Goal: Task Accomplishment & Management: Complete application form

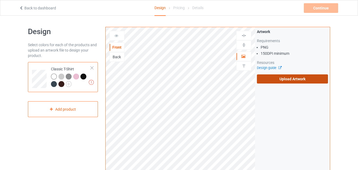
scroll to position [2, 0]
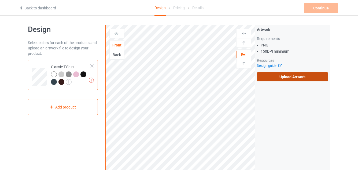
click at [279, 79] on label "Upload Artwork" at bounding box center [292, 76] width 71 height 9
click at [0, 0] on input "Upload Artwork" at bounding box center [0, 0] width 0 height 0
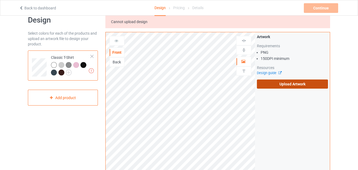
scroll to position [0, 0]
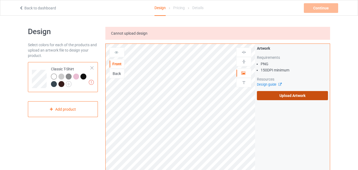
click at [271, 97] on label "Upload Artwork" at bounding box center [292, 95] width 71 height 9
click at [0, 0] on input "Upload Artwork" at bounding box center [0, 0] width 0 height 0
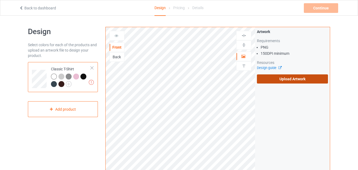
click at [270, 78] on label "Upload Artwork" at bounding box center [292, 78] width 71 height 9
click at [0, 0] on input "Upload Artwork" at bounding box center [0, 0] width 0 height 0
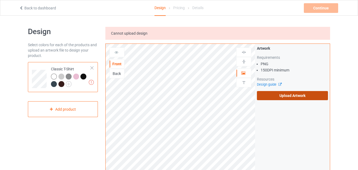
click at [280, 94] on label "Upload Artwork" at bounding box center [292, 95] width 71 height 9
click at [0, 0] on input "Upload Artwork" at bounding box center [0, 0] width 0 height 0
click at [271, 96] on label "Upload Artwork" at bounding box center [292, 95] width 71 height 9
click at [0, 0] on input "Upload Artwork" at bounding box center [0, 0] width 0 height 0
click at [278, 94] on label "Upload Artwork" at bounding box center [292, 95] width 71 height 9
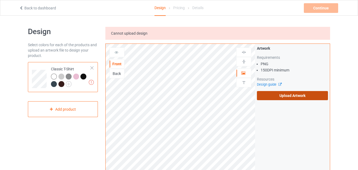
click at [0, 0] on input "Upload Artwork" at bounding box center [0, 0] width 0 height 0
click at [290, 95] on label "Upload Artwork" at bounding box center [292, 95] width 71 height 9
click at [0, 0] on input "Upload Artwork" at bounding box center [0, 0] width 0 height 0
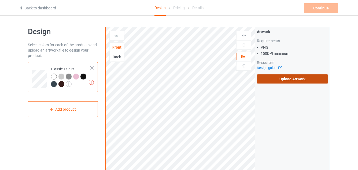
click at [271, 79] on label "Upload Artwork" at bounding box center [292, 78] width 71 height 9
click at [0, 0] on input "Upload Artwork" at bounding box center [0, 0] width 0 height 0
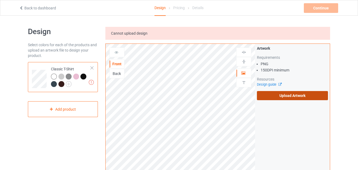
click at [292, 95] on label "Upload Artwork" at bounding box center [292, 95] width 71 height 9
click at [0, 0] on input "Upload Artwork" at bounding box center [0, 0] width 0 height 0
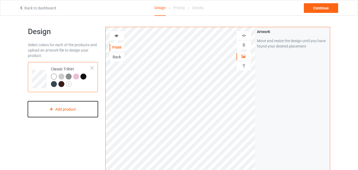
click at [73, 111] on div "Add product" at bounding box center [63, 109] width 70 height 16
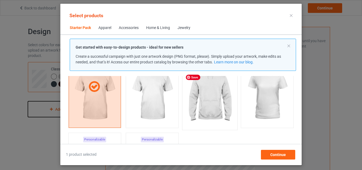
scroll to position [63, 0]
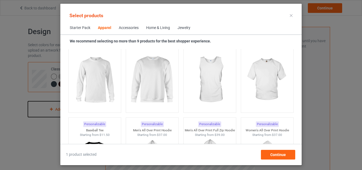
scroll to position [403, 0]
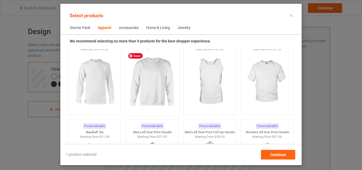
click at [148, 92] on img at bounding box center [152, 81] width 50 height 63
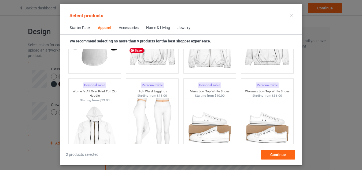
scroll to position [545, 0]
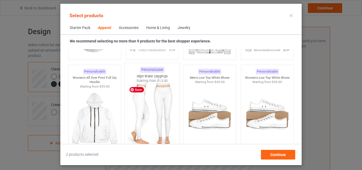
click at [152, 104] on img at bounding box center [152, 114] width 50 height 63
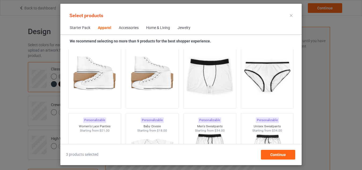
scroll to position [673, 0]
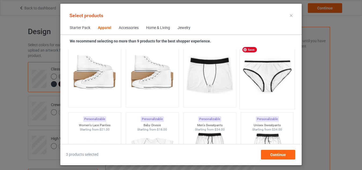
click at [260, 78] on img at bounding box center [267, 74] width 50 height 63
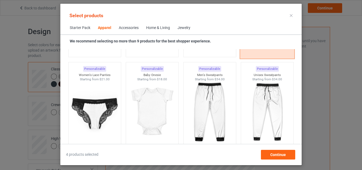
scroll to position [725, 0]
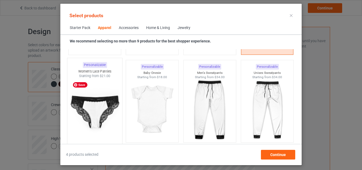
click at [100, 116] on img at bounding box center [94, 109] width 50 height 63
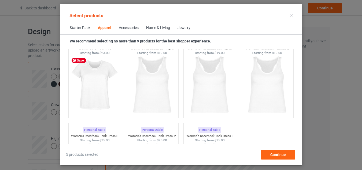
scroll to position [1013, 0]
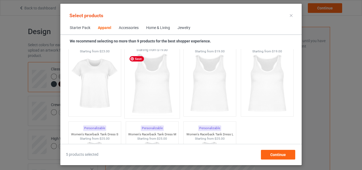
click at [143, 105] on img at bounding box center [152, 83] width 50 height 63
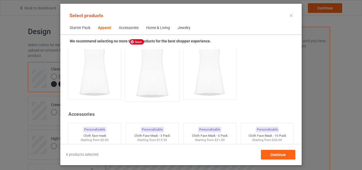
click at [149, 78] on img at bounding box center [152, 66] width 50 height 63
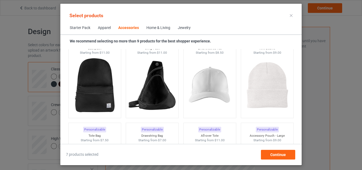
scroll to position [1553, 0]
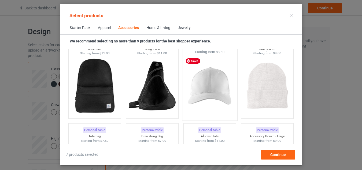
click at [204, 82] on img at bounding box center [210, 85] width 50 height 63
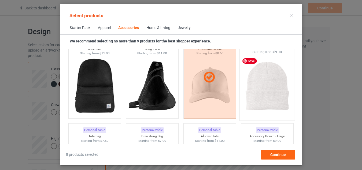
click at [257, 88] on img at bounding box center [267, 85] width 50 height 63
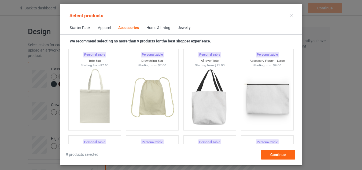
scroll to position [1628, 0]
click at [145, 110] on img at bounding box center [152, 98] width 50 height 63
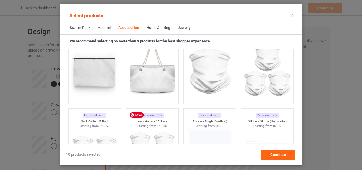
scroll to position [1772, 0]
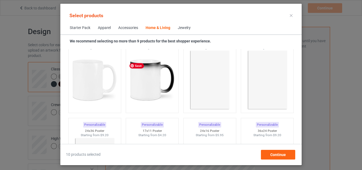
scroll to position [2454, 0]
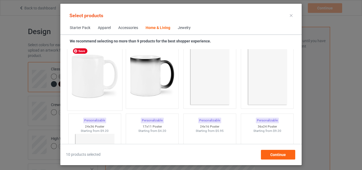
click at [91, 86] on img at bounding box center [94, 76] width 50 height 63
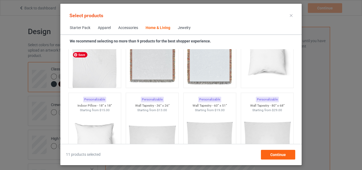
scroll to position [2751, 0]
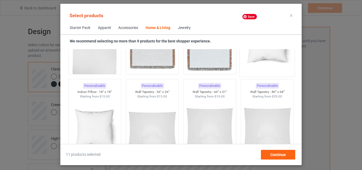
click at [252, 61] on img at bounding box center [267, 41] width 50 height 63
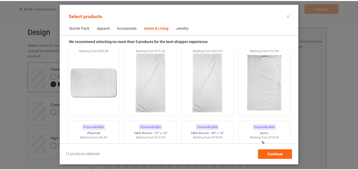
scroll to position [3322, 0]
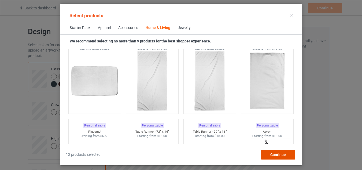
click at [281, 154] on span "Continue" at bounding box center [278, 154] width 16 height 4
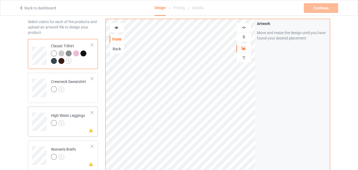
scroll to position [29, 0]
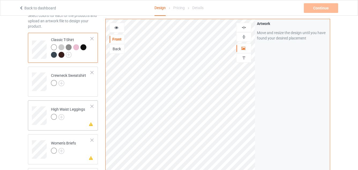
click at [72, 117] on div at bounding box center [68, 118] width 34 height 8
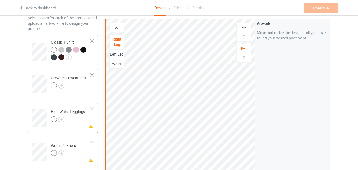
scroll to position [21, 0]
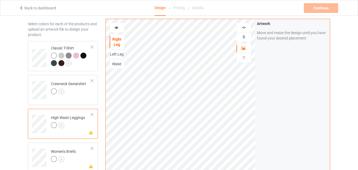
click at [117, 57] on div "Left Leg" at bounding box center [117, 54] width 14 height 5
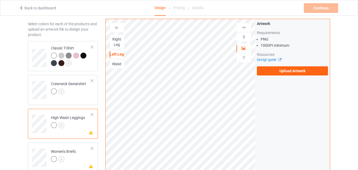
click at [116, 65] on div "Waist" at bounding box center [117, 63] width 14 height 5
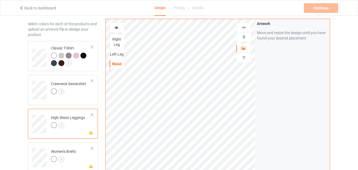
click at [116, 54] on div "Left Leg" at bounding box center [117, 54] width 14 height 5
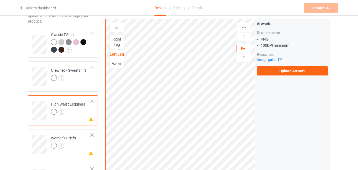
scroll to position [31, 0]
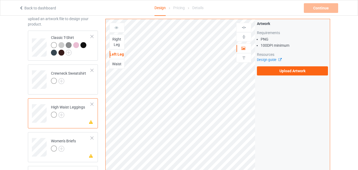
click at [115, 65] on div "Waist" at bounding box center [117, 63] width 14 height 5
click at [115, 55] on div "Left Leg" at bounding box center [117, 54] width 14 height 5
click at [92, 104] on div at bounding box center [92, 104] width 4 height 4
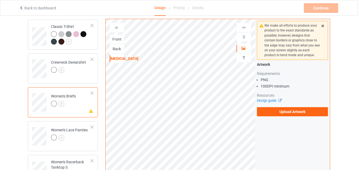
scroll to position [52, 0]
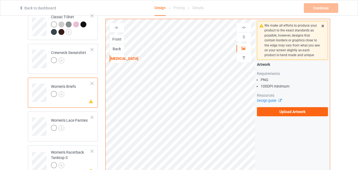
click at [76, 97] on div at bounding box center [63, 95] width 25 height 8
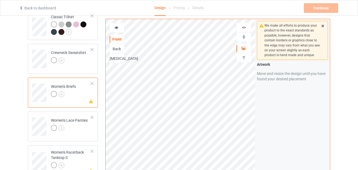
click at [116, 59] on div "[MEDICAL_DATA]" at bounding box center [117, 58] width 14 height 5
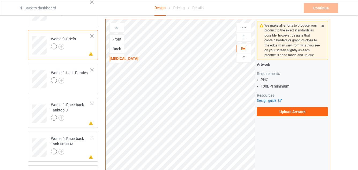
scroll to position [105, 0]
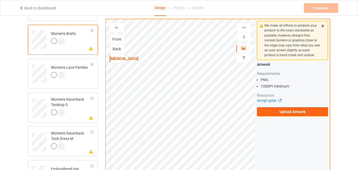
click at [118, 51] on div "Back" at bounding box center [117, 48] width 14 height 5
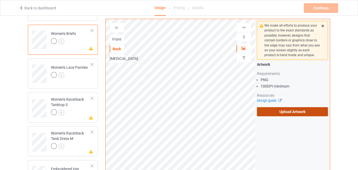
click at [286, 112] on label "Upload Artwork" at bounding box center [292, 111] width 71 height 9
click at [0, 0] on input "Upload Artwork" at bounding box center [0, 0] width 0 height 0
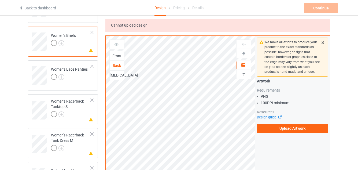
scroll to position [105, 0]
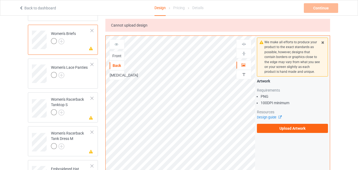
click at [91, 32] on div at bounding box center [92, 31] width 4 height 4
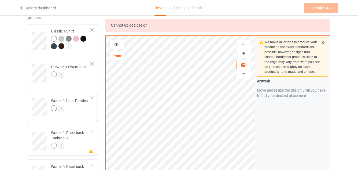
scroll to position [41, 0]
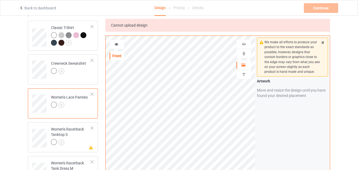
click at [91, 95] on div at bounding box center [92, 94] width 4 height 4
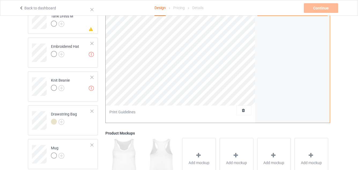
scroll to position [160, 0]
click at [93, 112] on div at bounding box center [92, 111] width 4 height 4
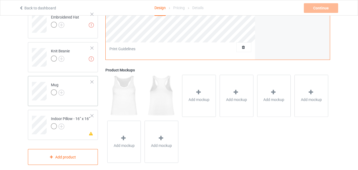
scroll to position [189, 0]
click at [94, 115] on div at bounding box center [92, 115] width 4 height 4
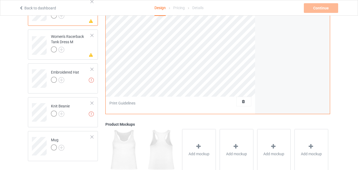
scroll to position [125, 0]
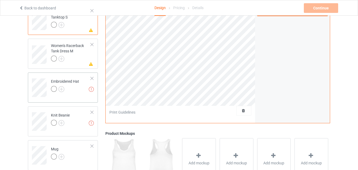
click at [92, 78] on div at bounding box center [92, 78] width 4 height 4
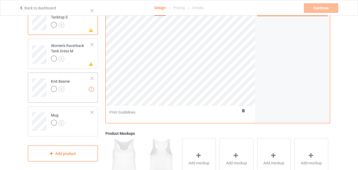
click at [92, 80] on div at bounding box center [92, 78] width 4 height 4
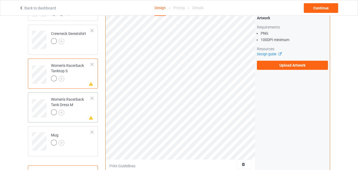
scroll to position [77, 0]
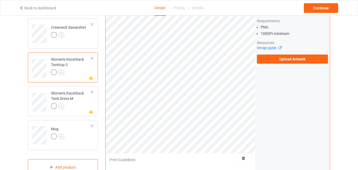
click at [92, 56] on td "Missing artwork on 1 side(s) Women's Racerback Tanktop S" at bounding box center [71, 66] width 46 height 24
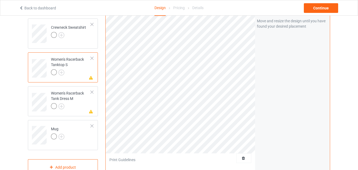
click at [92, 59] on div at bounding box center [92, 58] width 4 height 4
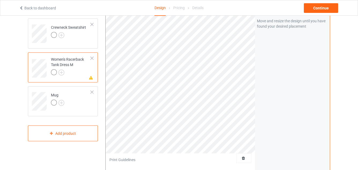
click at [92, 61] on td "Missing artwork on 1 side(s) Women's Racerback Tank Dress M" at bounding box center [71, 66] width 46 height 24
click at [93, 58] on div at bounding box center [92, 58] width 4 height 4
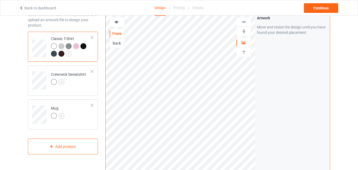
scroll to position [27, 0]
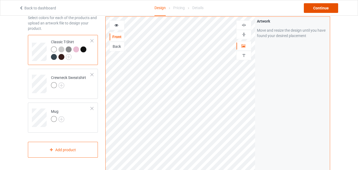
click at [321, 9] on div "Continue" at bounding box center [321, 8] width 34 height 10
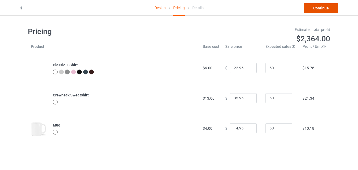
click at [327, 8] on link "Continue" at bounding box center [321, 8] width 34 height 10
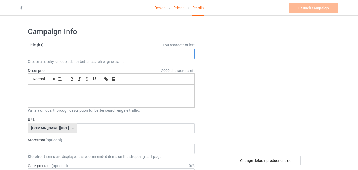
click at [93, 53] on input "text" at bounding box center [111, 54] width 167 height 10
type input "i"
type input "I'd rather be in"
click at [70, 90] on p at bounding box center [111, 90] width 158 height 5
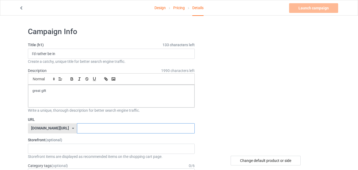
click at [77, 127] on input "text" at bounding box center [135, 128] width 117 height 10
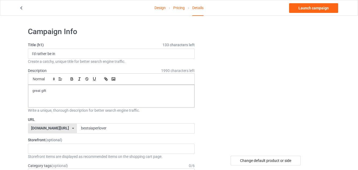
click at [71, 137] on label "Storefront (optional)" at bounding box center [111, 139] width 167 height 5
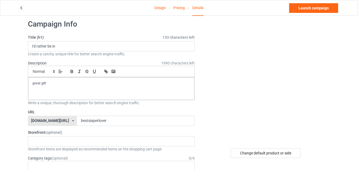
scroll to position [8, 0]
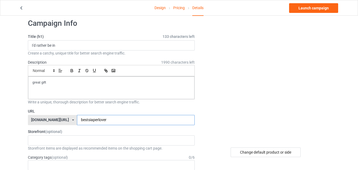
click at [77, 121] on input "bestsiaperlover" at bounding box center [135, 120] width 117 height 10
type input "bestdiaperlover"
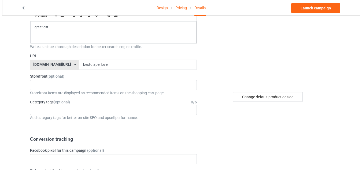
scroll to position [0, 0]
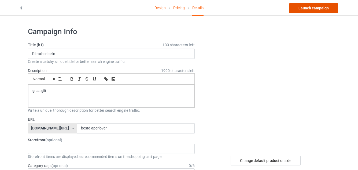
click at [314, 6] on link "Launch campaign" at bounding box center [313, 8] width 49 height 10
